Goal: Navigation & Orientation: Find specific page/section

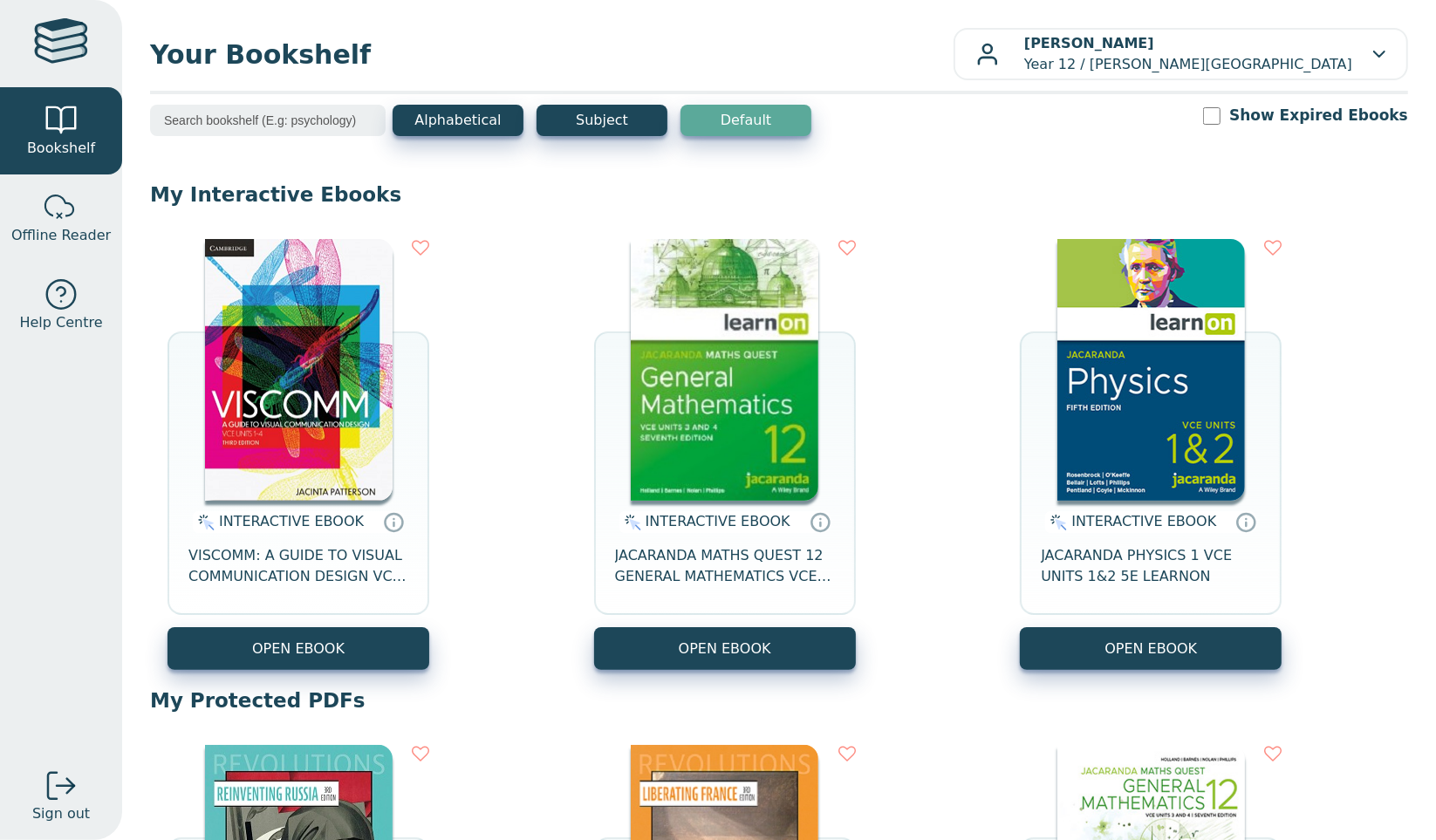
click at [319, 365] on img at bounding box center [298, 370] width 188 height 262
click at [590, 123] on button "Subject" at bounding box center [602, 120] width 131 height 31
click at [453, 105] on button "Alphabetical" at bounding box center [458, 120] width 131 height 31
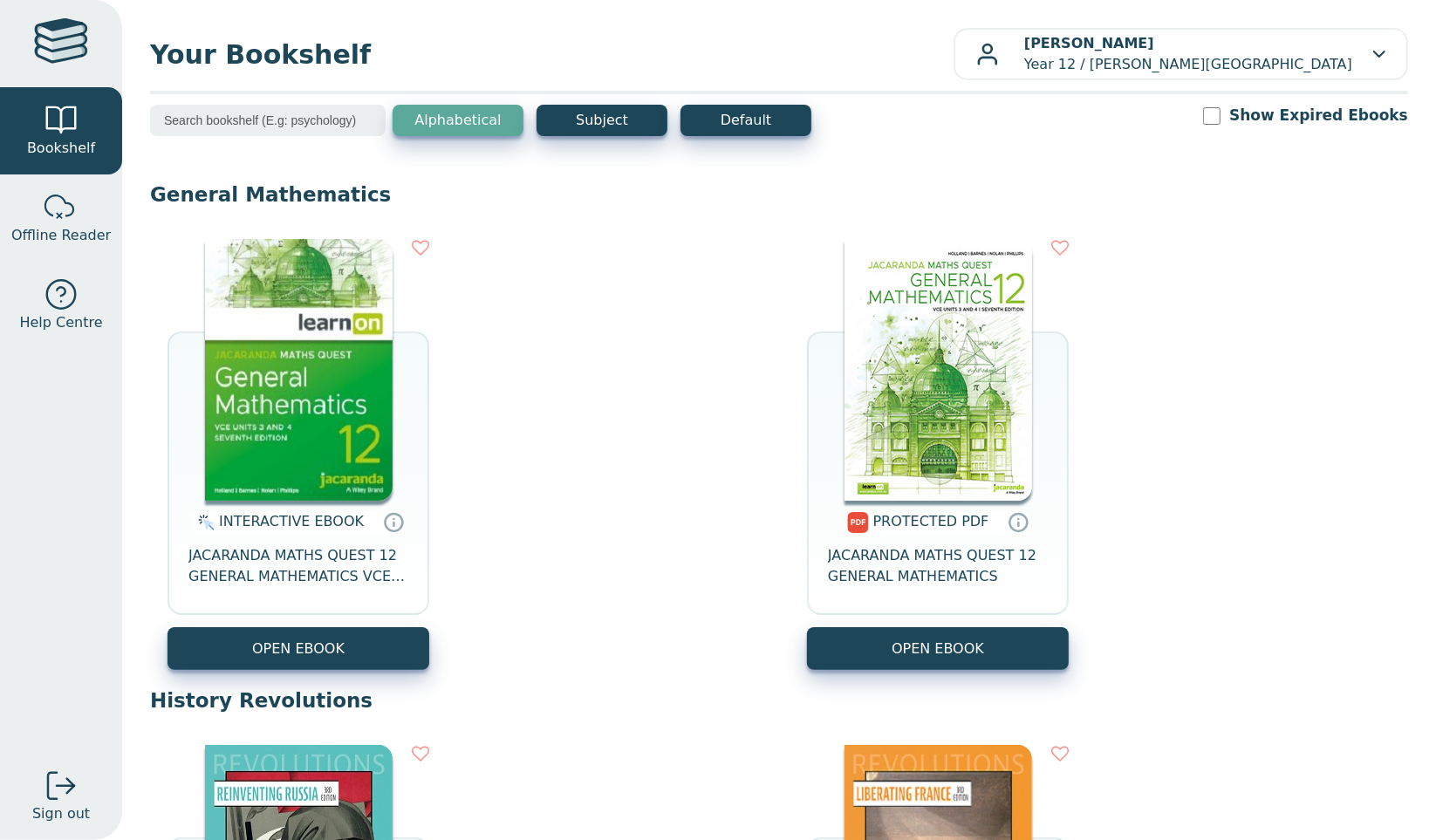
click at [597, 93] on div at bounding box center [779, 93] width 1258 height 4
click at [707, 120] on button "Default" at bounding box center [745, 120] width 131 height 31
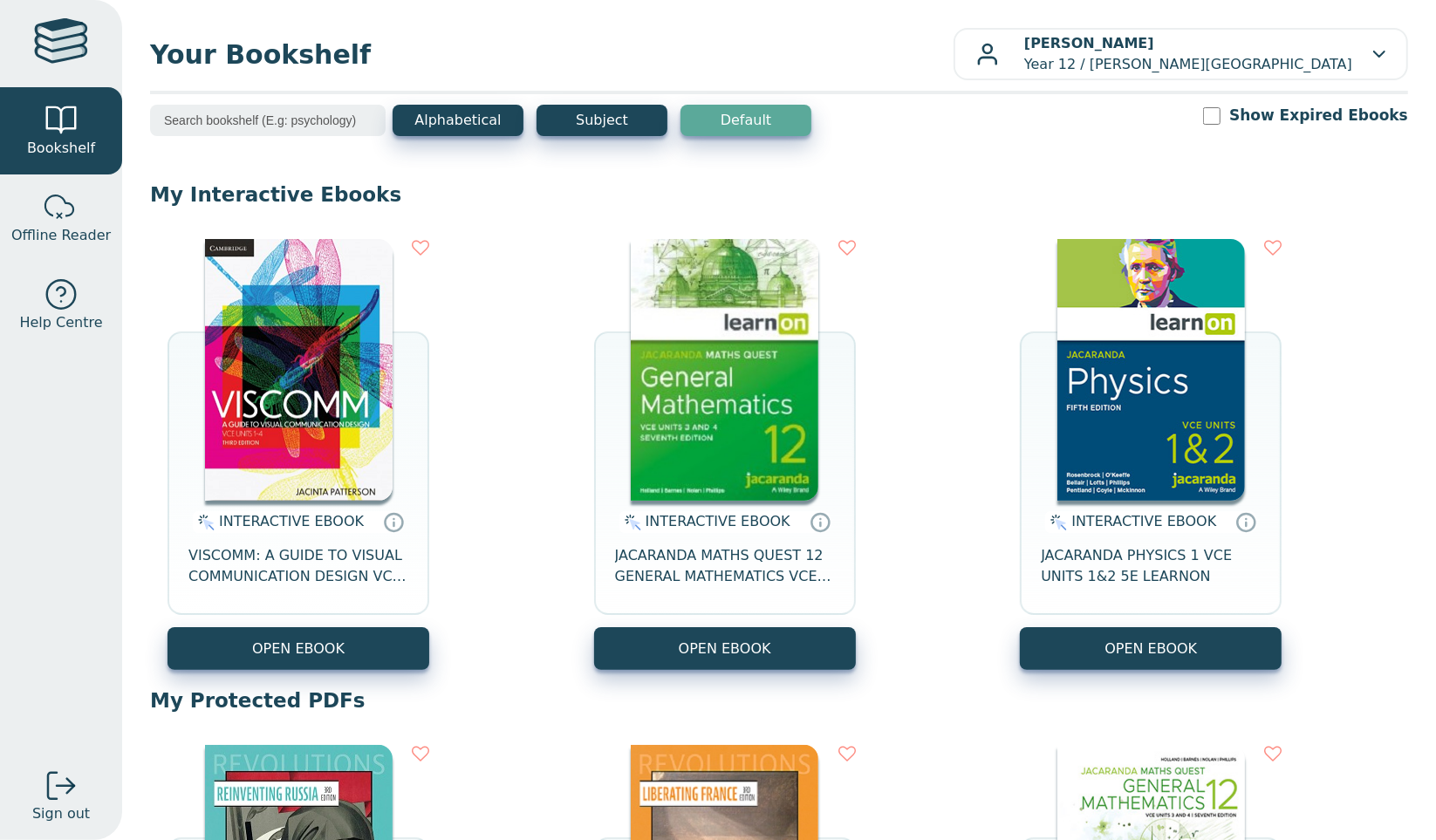
click at [627, 117] on button "Subject" at bounding box center [602, 120] width 131 height 31
click at [718, 110] on button "Default" at bounding box center [745, 120] width 131 height 31
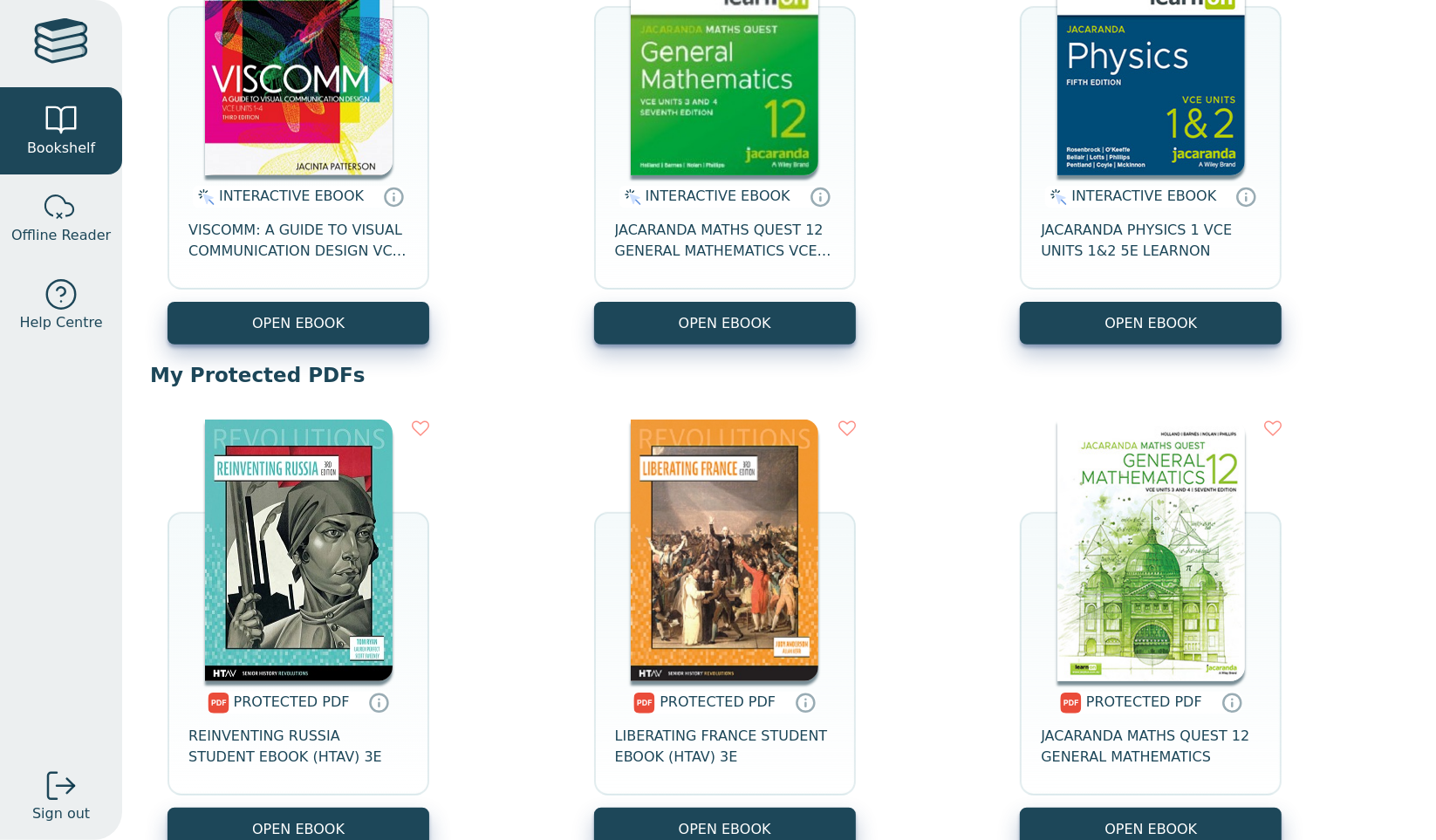
scroll to position [336, 0]
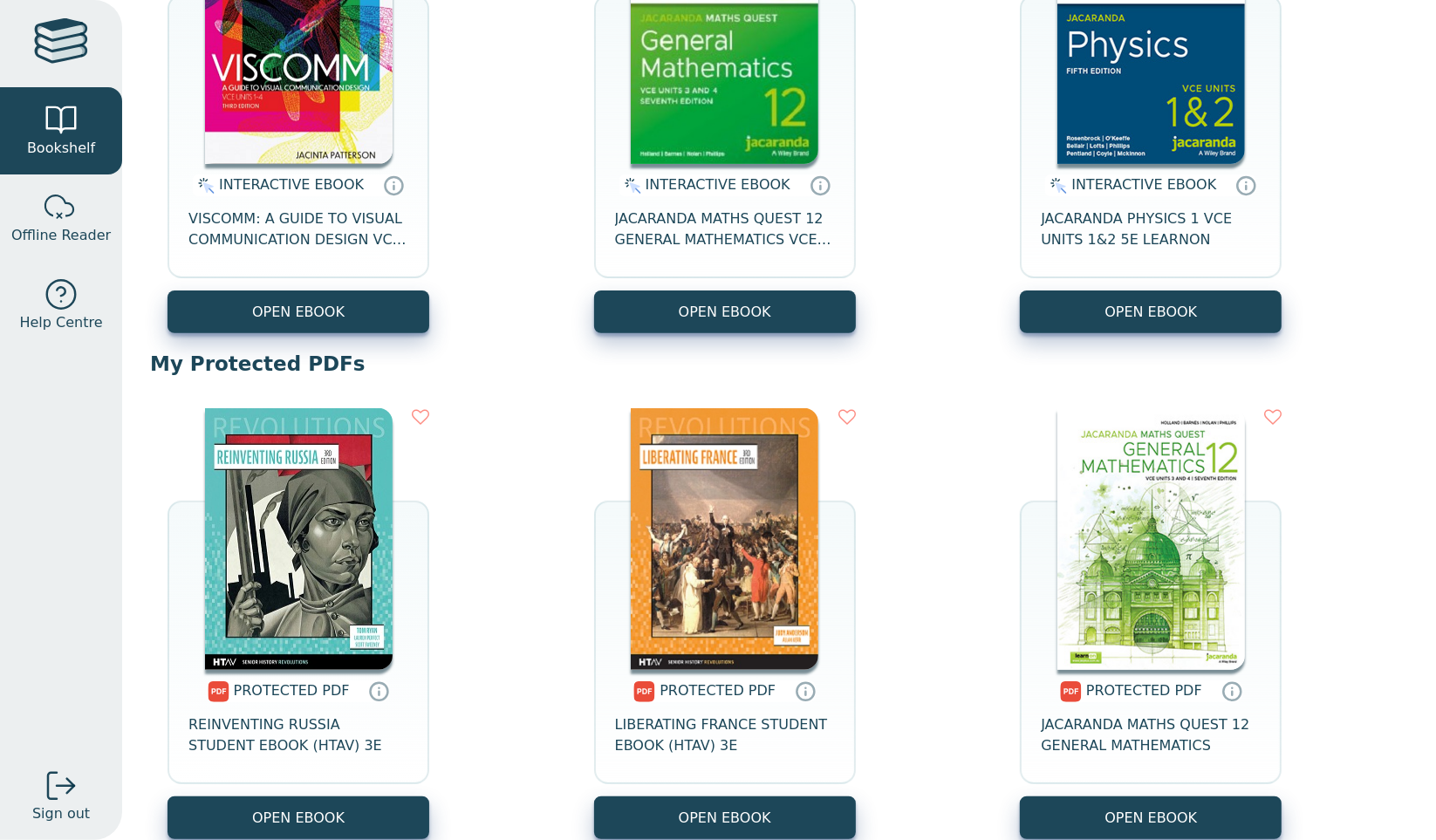
drag, startPoint x: 1416, startPoint y: 343, endPoint x: 1407, endPoint y: 458, distance: 115.4
click at [1407, 458] on div "Your Bookshelf [PERSON_NAME] Year 12 / [PERSON_NAME][GEOGRAPHIC_DATA] My Suppor…" at bounding box center [779, 420] width 1314 height 840
click at [1363, 457] on div "PROTECTED PDF REINVENTING RUSSIA STUDENT EBOOK (HTAV) 3E OPEN EBOOK PROTECTED P…" at bounding box center [779, 623] width 1258 height 465
